Goal: Information Seeking & Learning: Check status

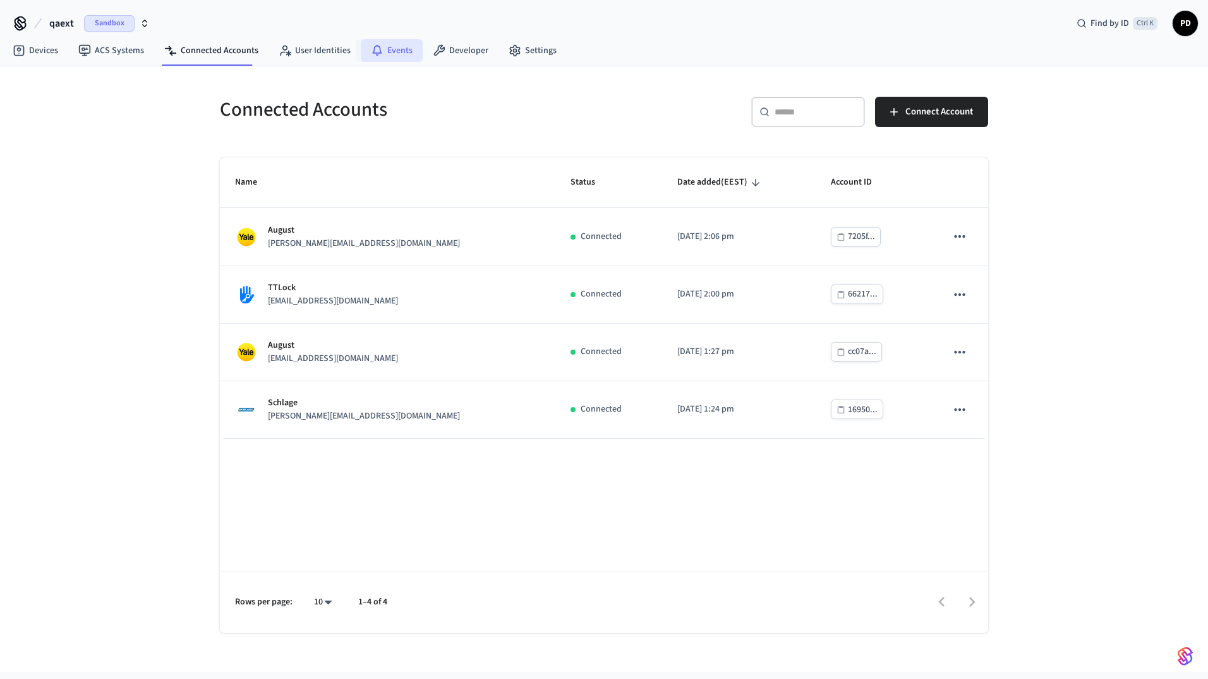
click at [406, 48] on link "Events" at bounding box center [392, 50] width 62 height 23
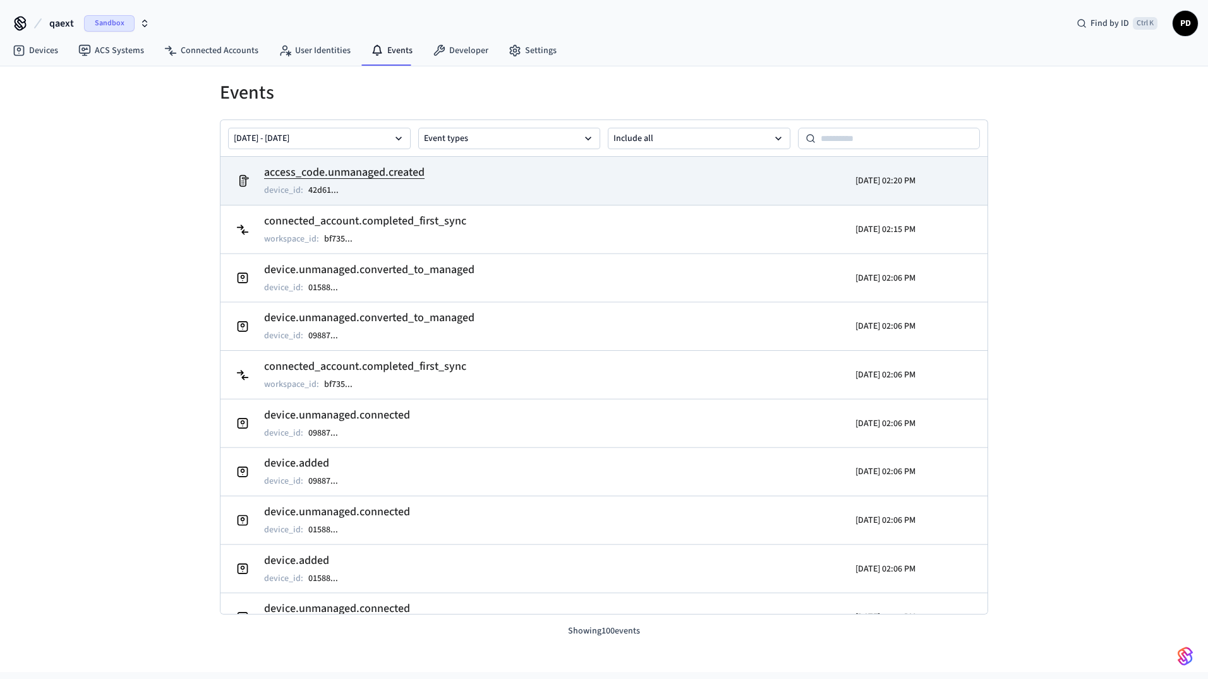
click at [462, 186] on td "access_code.unmanaged.created device_id : 42d61 ..." at bounding box center [480, 180] width 498 height 35
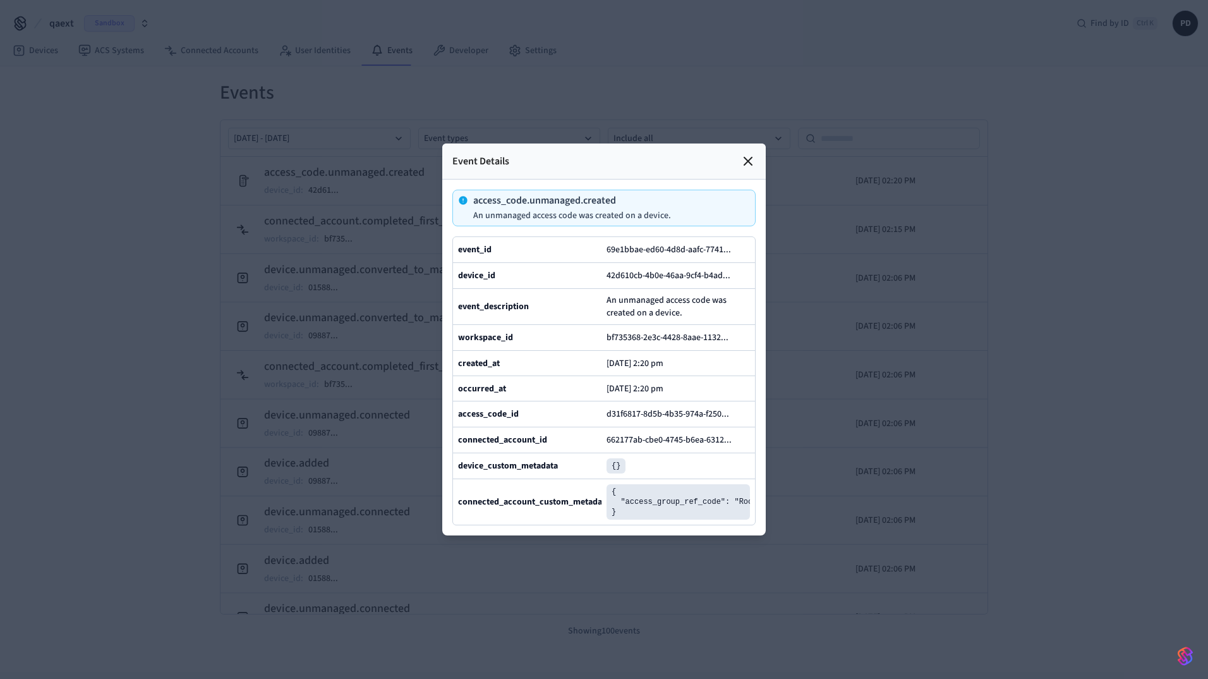
click at [967, 274] on div at bounding box center [604, 339] width 1208 height 679
click at [747, 143] on div "Event Details" at bounding box center [604, 161] width 324 height 36
click at [753, 154] on icon at bounding box center [748, 161] width 15 height 15
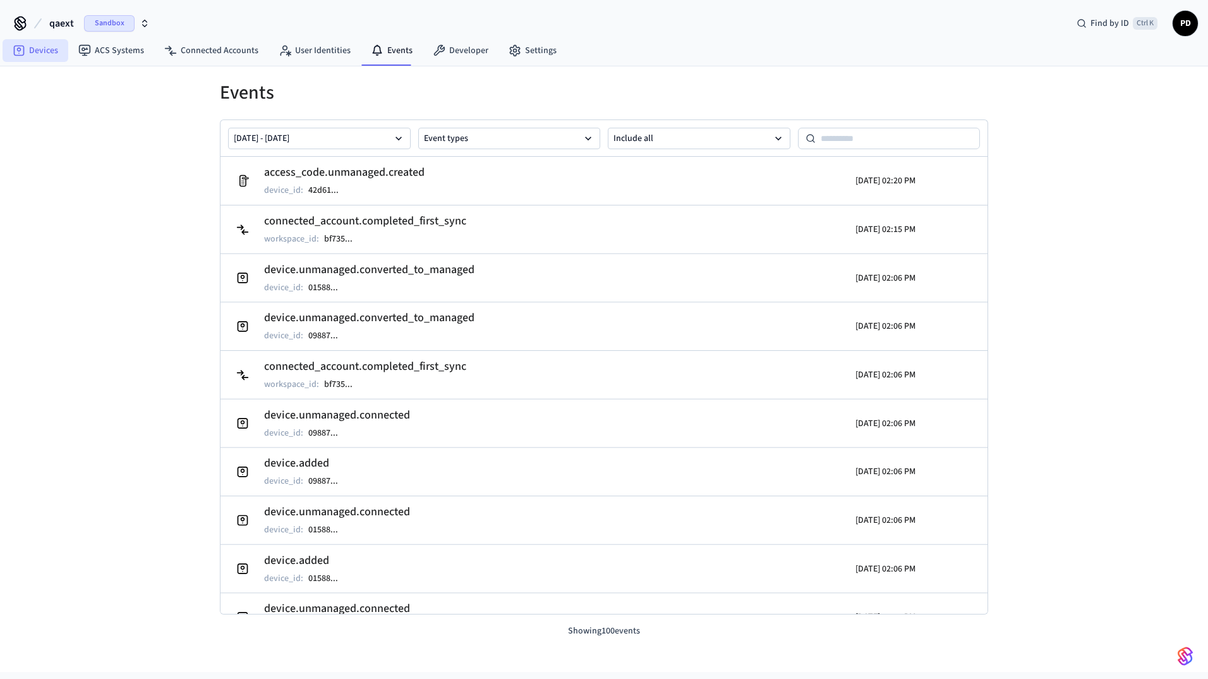
click at [52, 52] on link "Devices" at bounding box center [36, 50] width 66 height 23
